Goal: Information Seeking & Learning: Check status

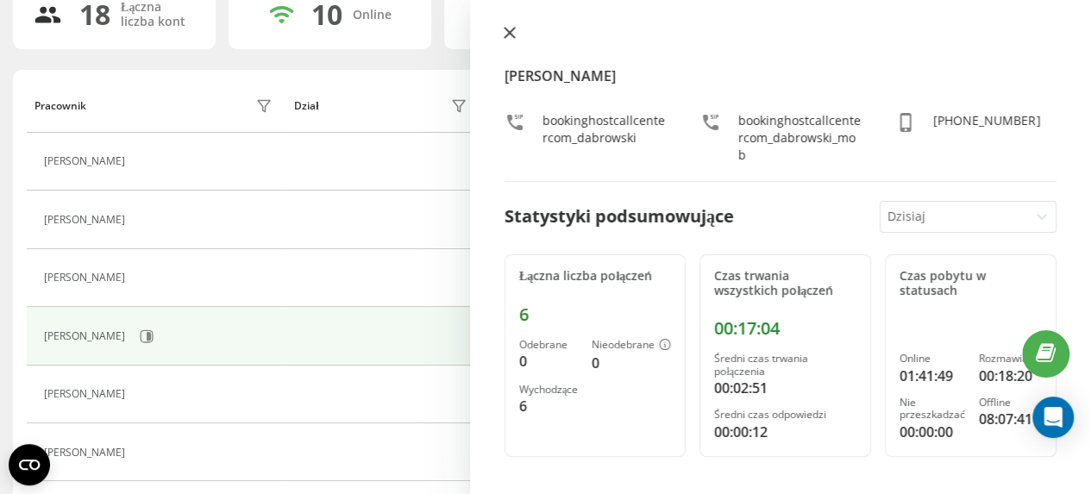
click at [509, 34] on icon at bounding box center [509, 33] width 10 height 10
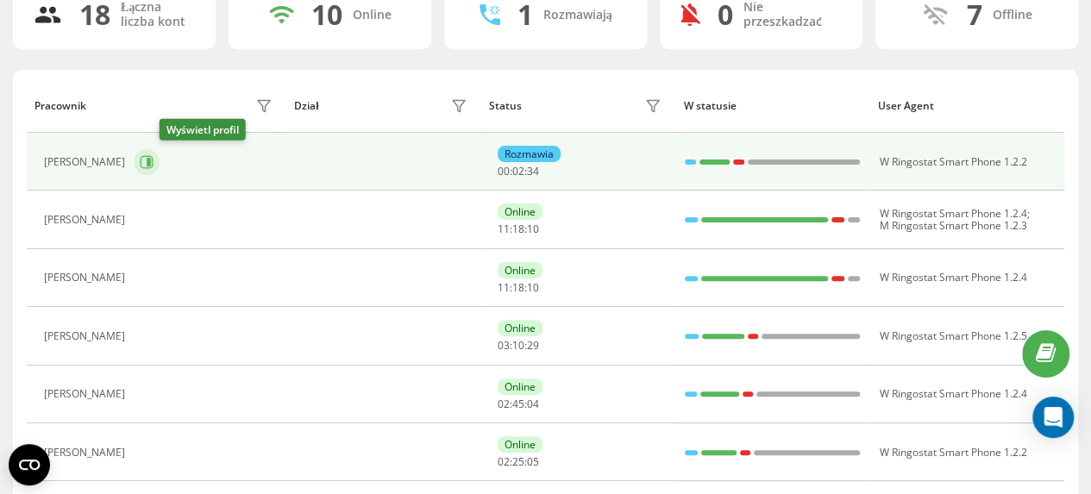
click at [153, 160] on icon at bounding box center [147, 162] width 14 height 14
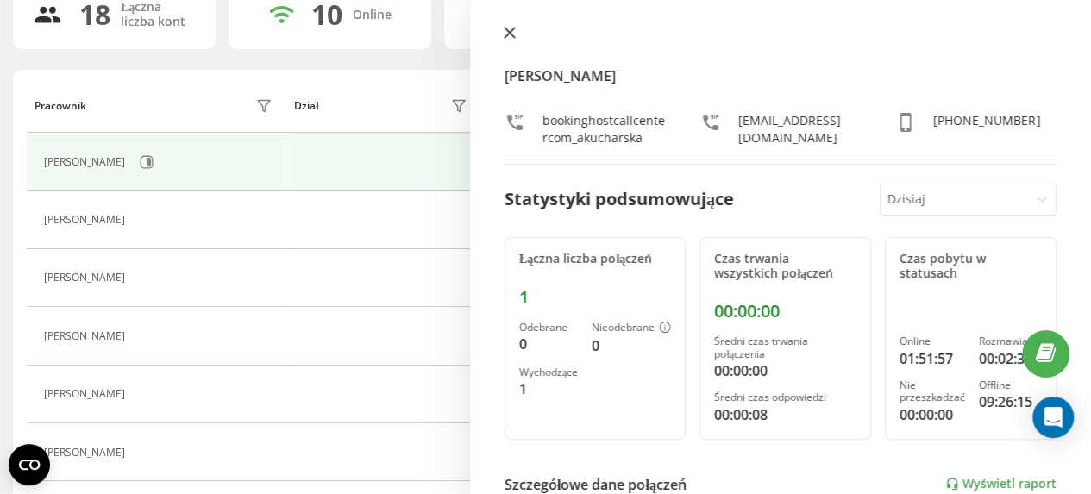
click at [514, 34] on icon at bounding box center [509, 33] width 12 height 12
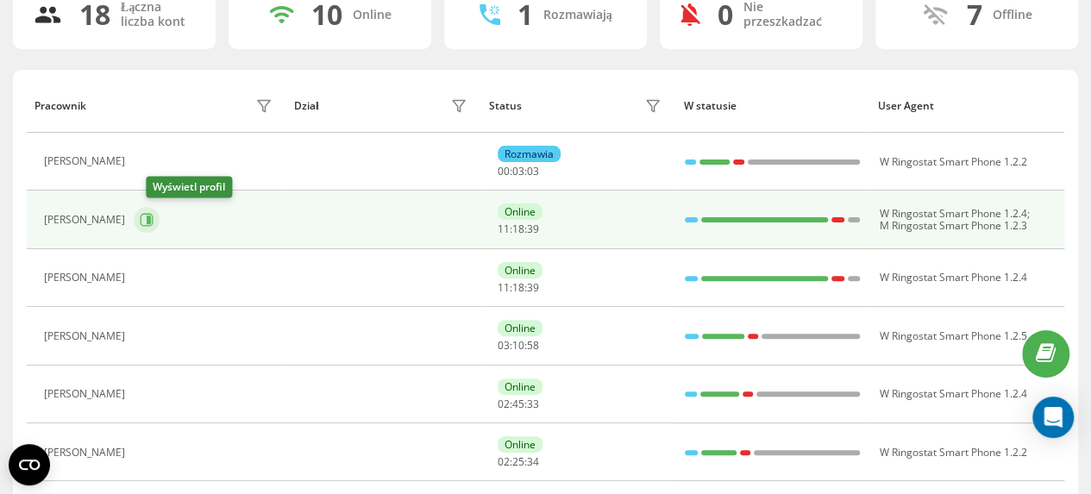
click at [153, 220] on icon at bounding box center [147, 220] width 13 height 13
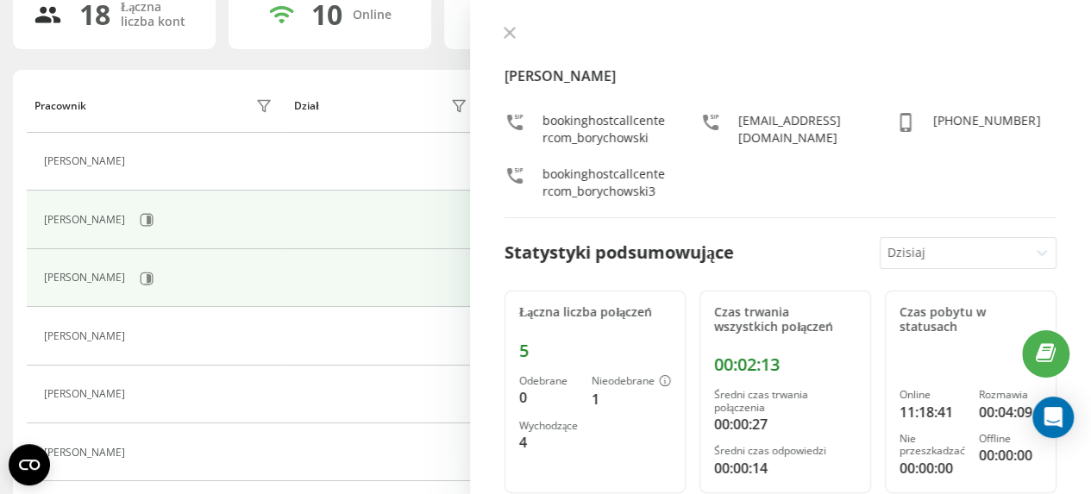
scroll to position [228, 0]
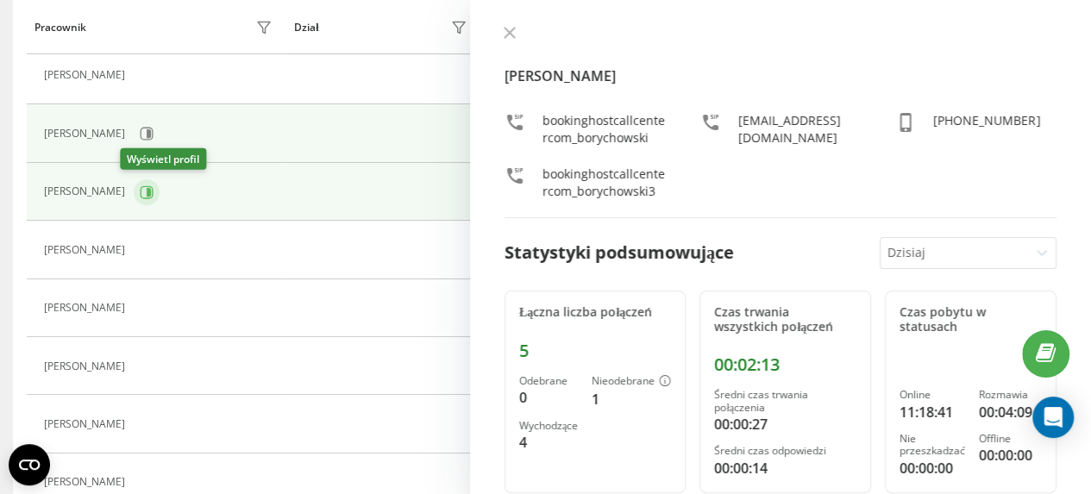
click at [140, 191] on icon at bounding box center [147, 192] width 14 height 14
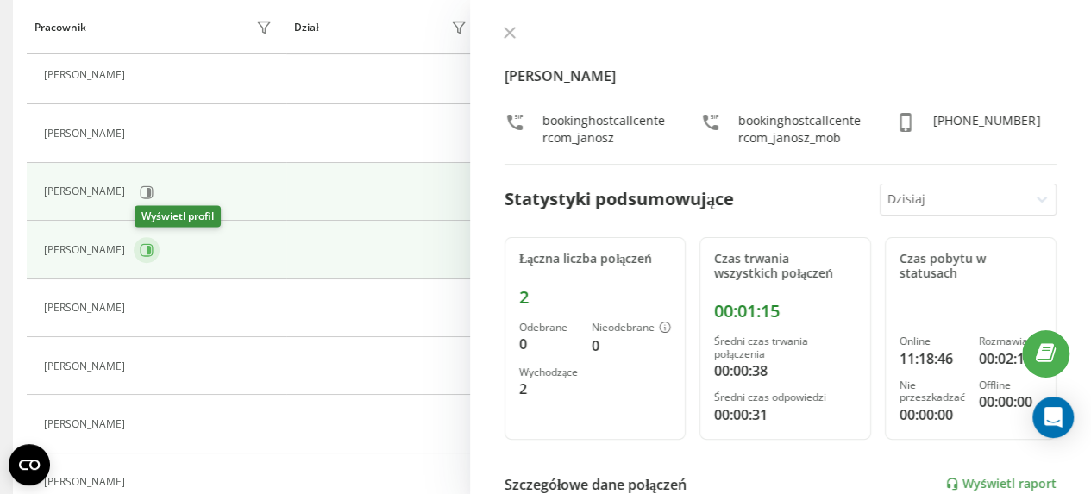
click at [150, 249] on icon at bounding box center [149, 250] width 4 height 9
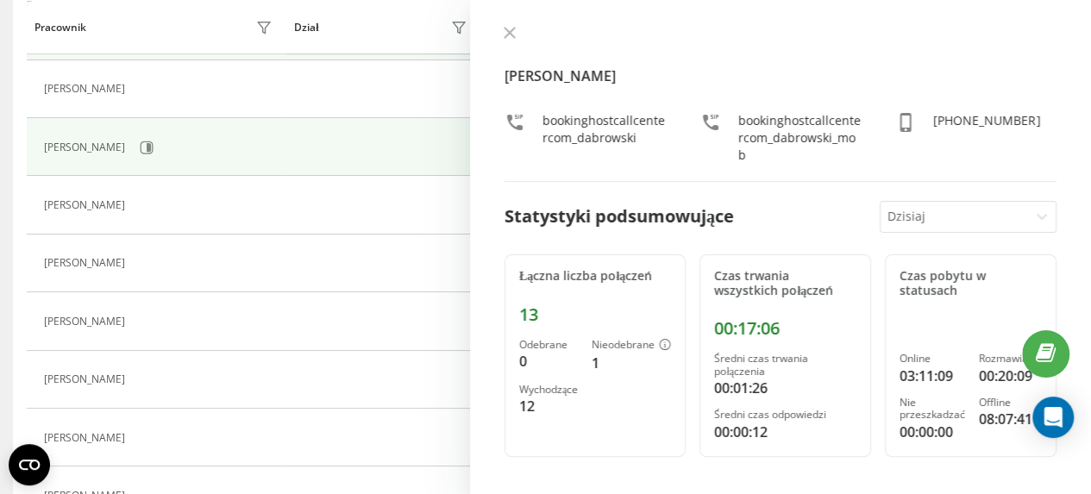
scroll to position [486, 0]
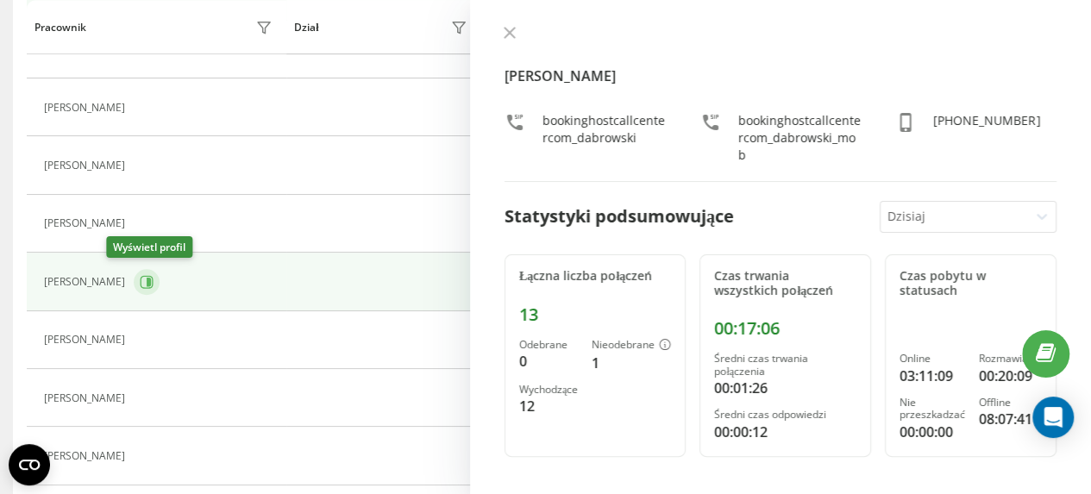
click at [147, 279] on icon at bounding box center [149, 282] width 4 height 9
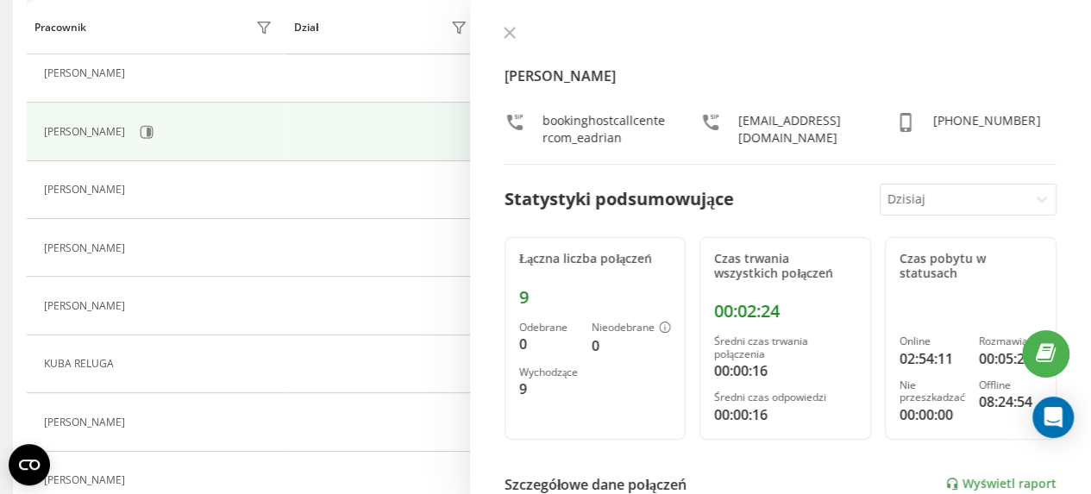
scroll to position [661, 0]
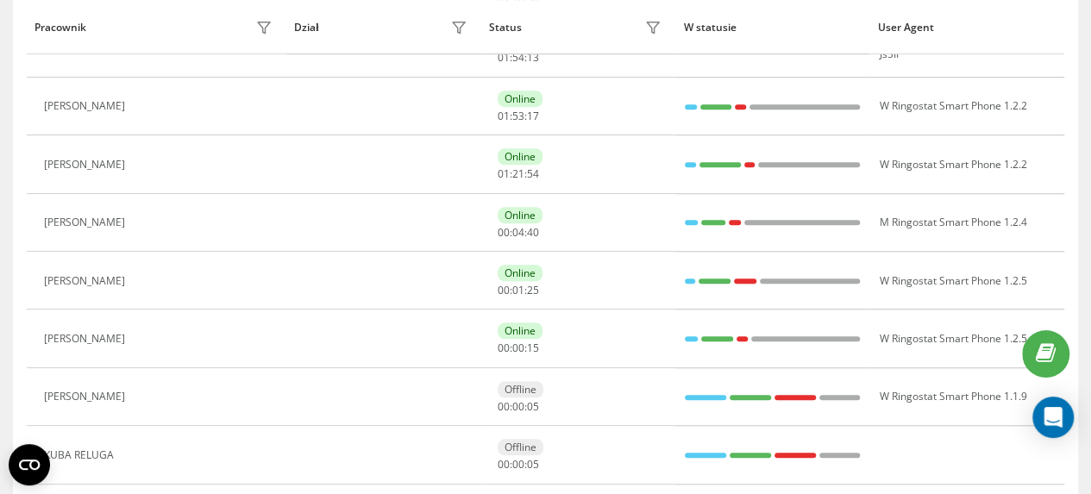
scroll to position [690, 0]
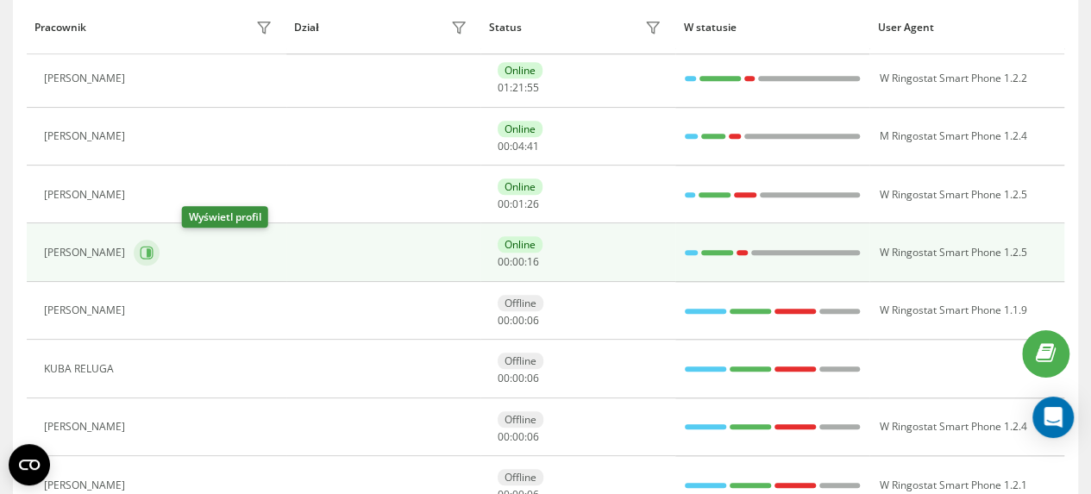
click at [151, 248] on icon at bounding box center [149, 252] width 4 height 9
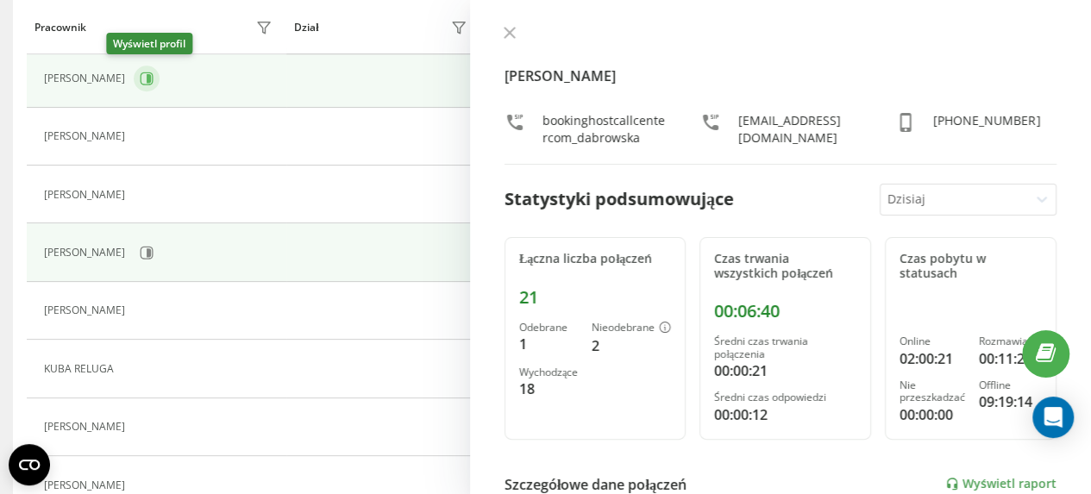
click at [147, 78] on icon at bounding box center [149, 78] width 4 height 9
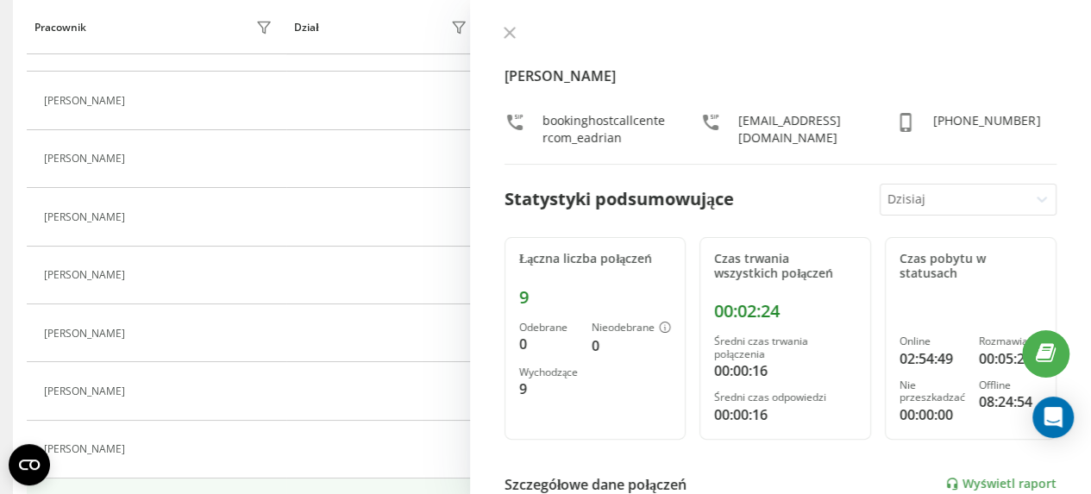
scroll to position [259, 0]
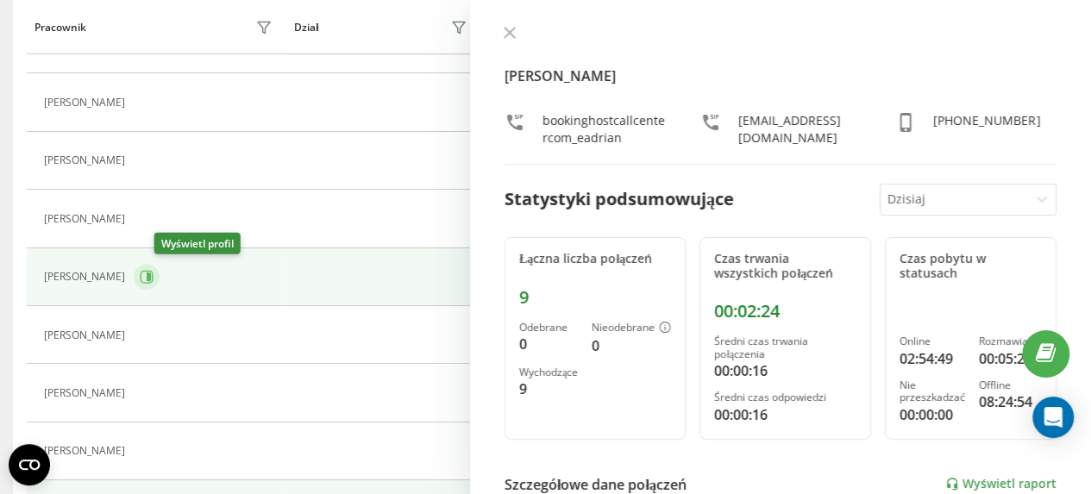
click at [153, 275] on icon at bounding box center [147, 277] width 14 height 14
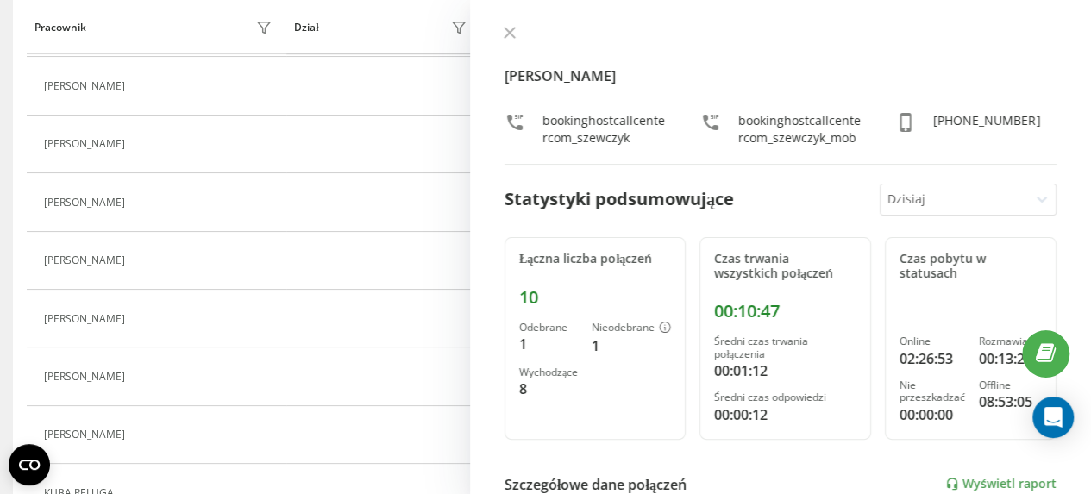
scroll to position [603, 0]
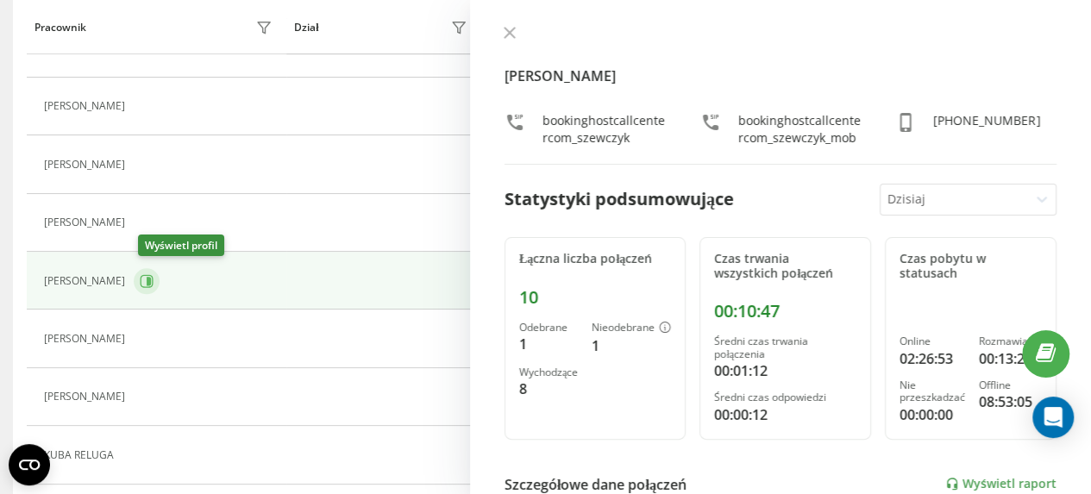
click at [151, 280] on icon at bounding box center [149, 281] width 4 height 9
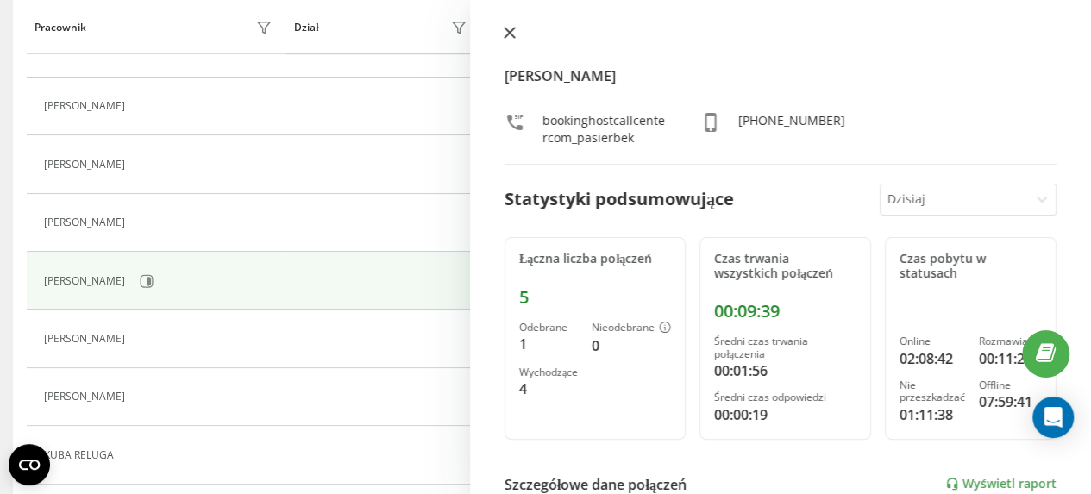
click at [510, 34] on icon at bounding box center [509, 33] width 10 height 10
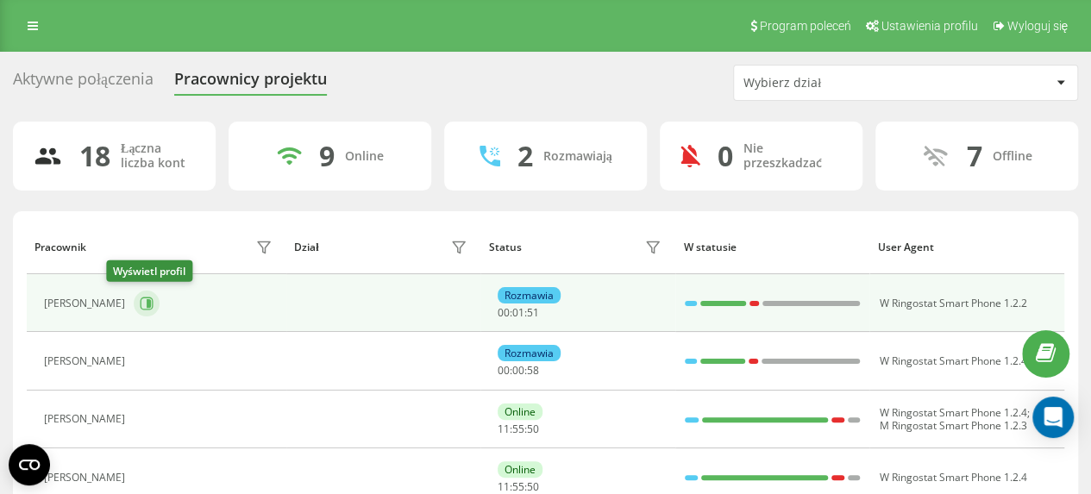
click at [147, 303] on icon at bounding box center [149, 303] width 4 height 9
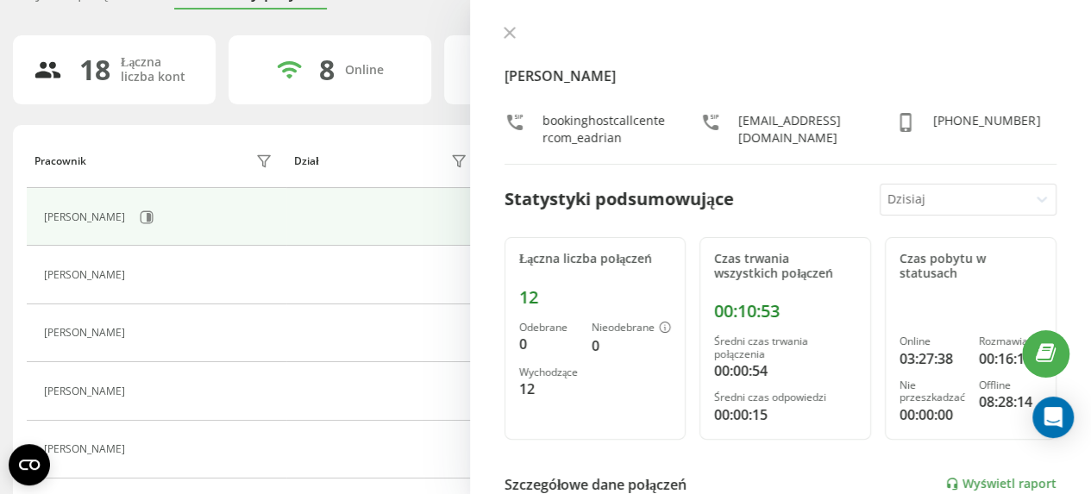
scroll to position [172, 0]
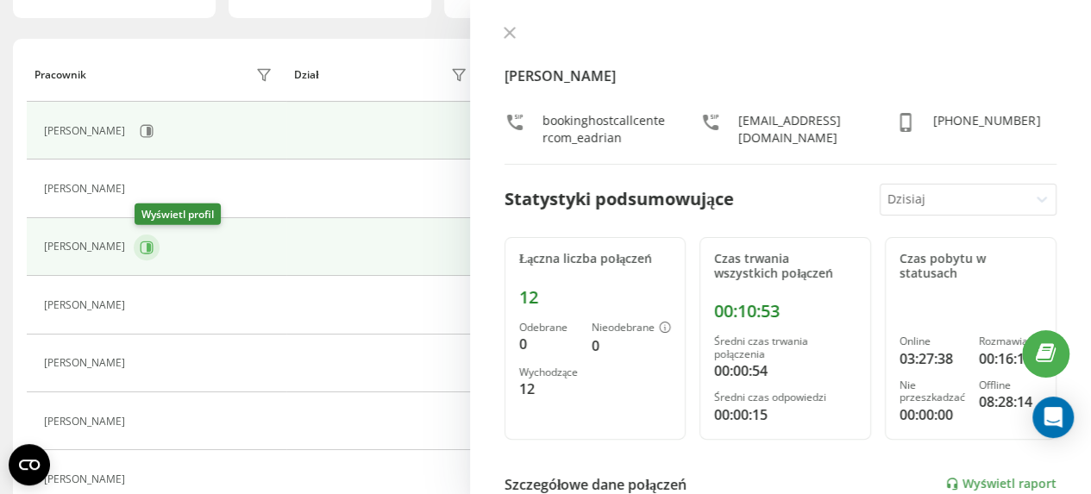
click at [151, 244] on icon at bounding box center [149, 246] width 4 height 9
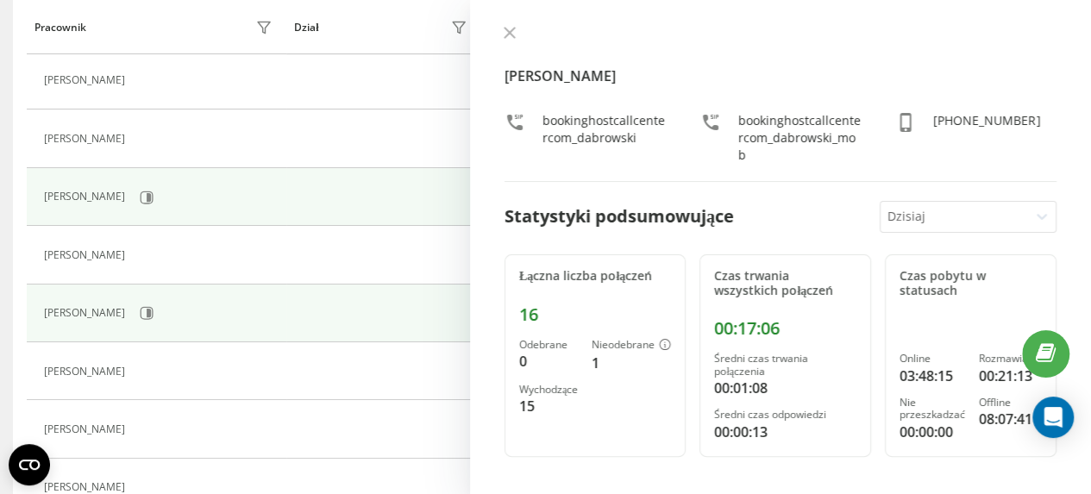
scroll to position [259, 0]
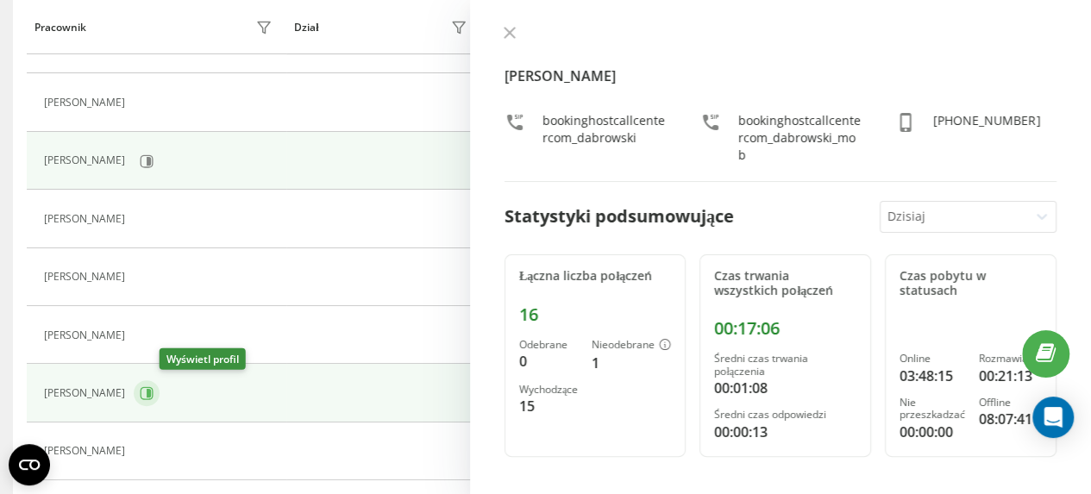
click at [151, 392] on icon at bounding box center [149, 393] width 4 height 9
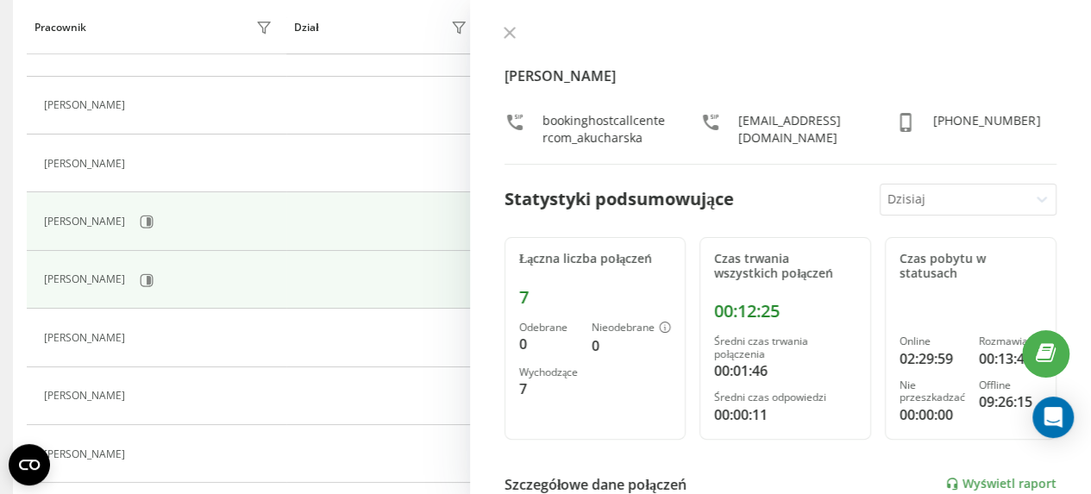
scroll to position [431, 0]
click at [151, 276] on icon at bounding box center [149, 278] width 4 height 9
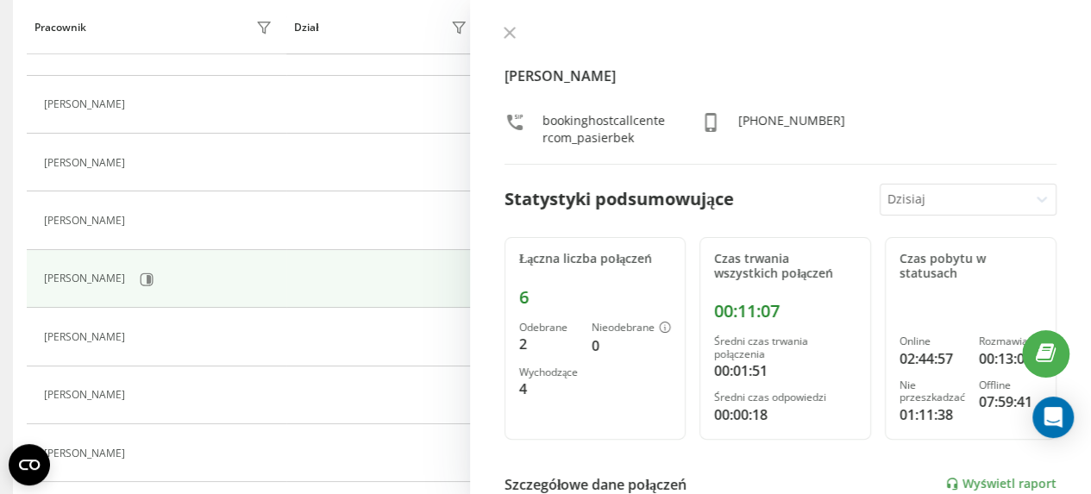
scroll to position [372, 0]
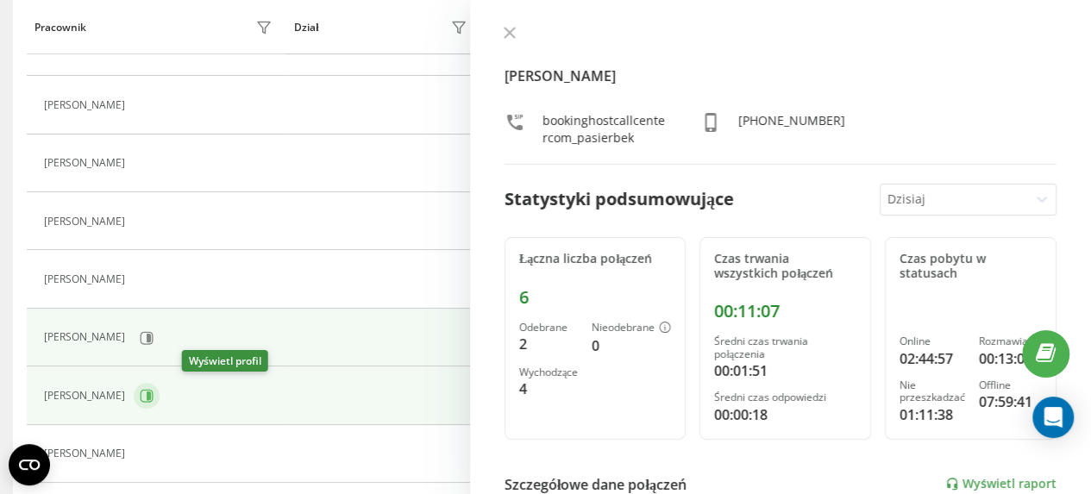
click at [151, 393] on icon at bounding box center [149, 395] width 4 height 9
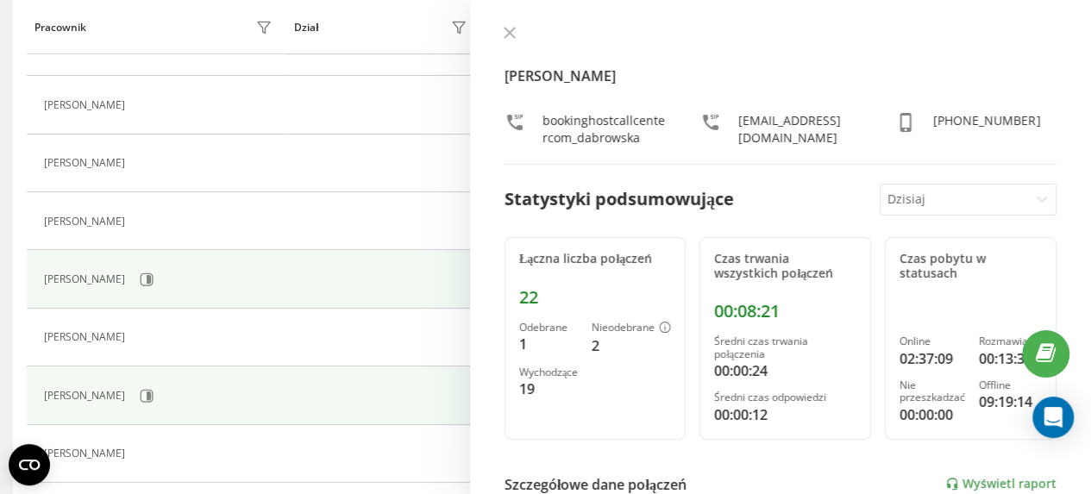
scroll to position [459, 0]
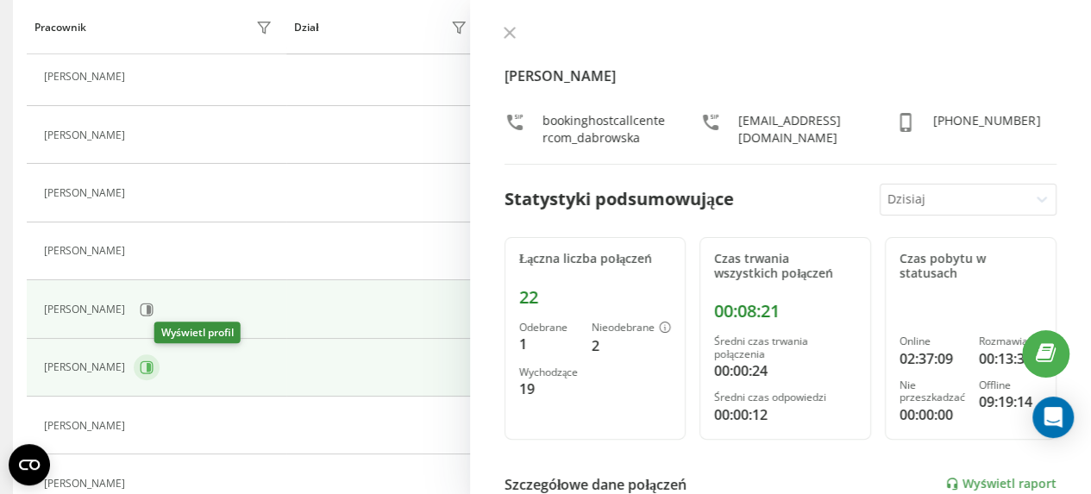
click at [151, 365] on icon at bounding box center [149, 367] width 4 height 9
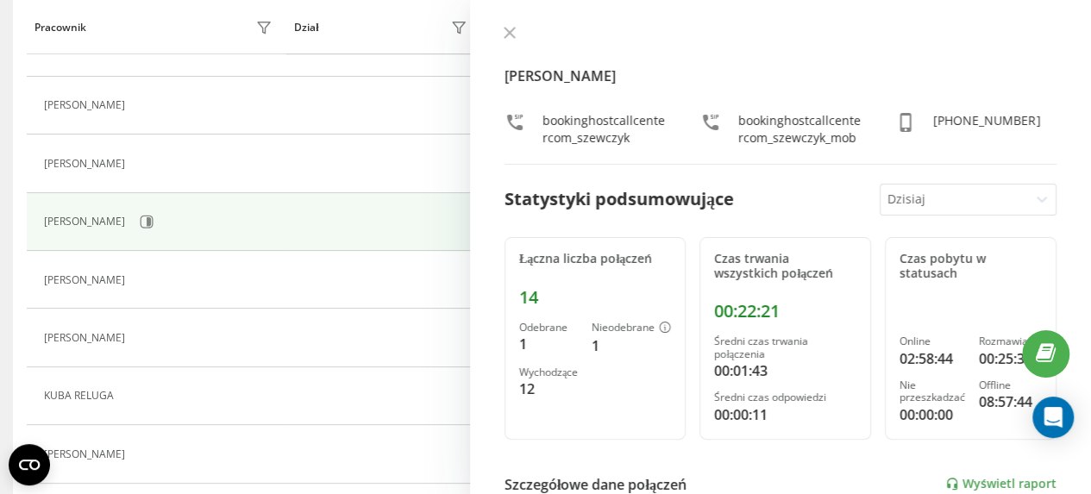
scroll to position [631, 0]
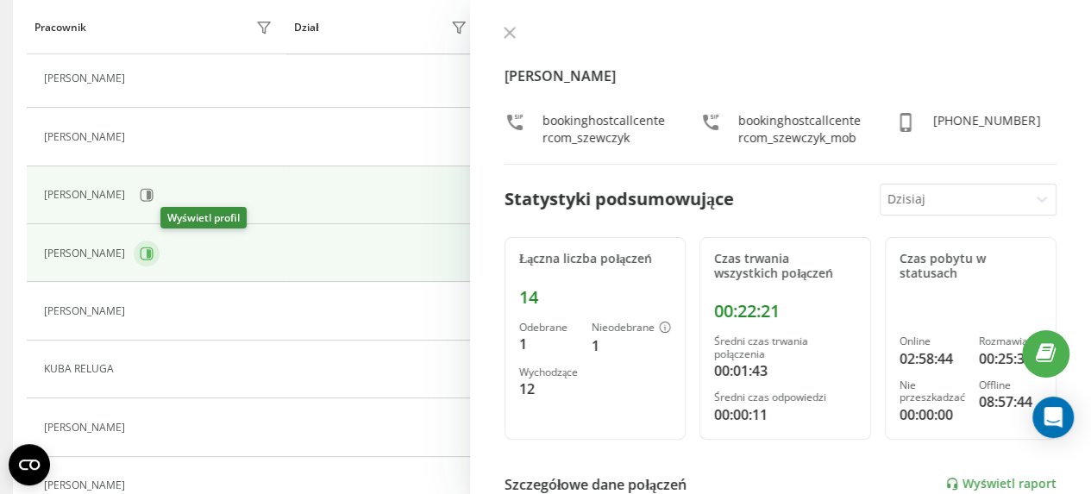
click at [153, 249] on icon at bounding box center [147, 254] width 14 height 14
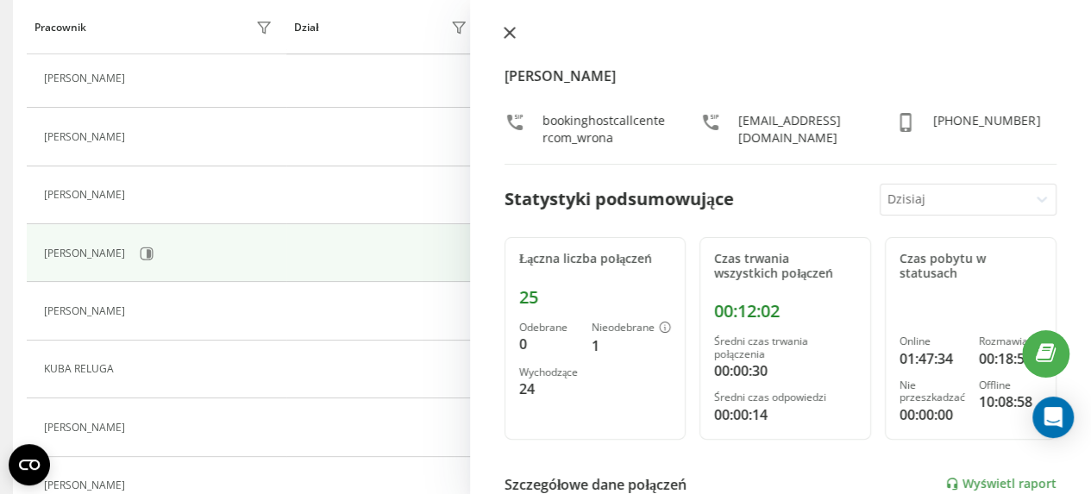
click at [509, 34] on icon at bounding box center [509, 33] width 10 height 10
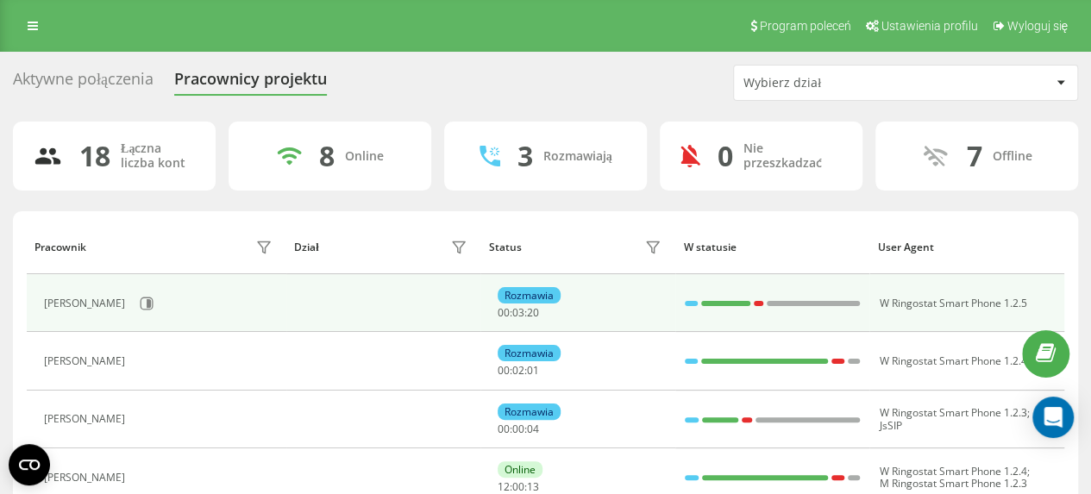
scroll to position [86, 0]
